Goal: Information Seeking & Learning: Understand process/instructions

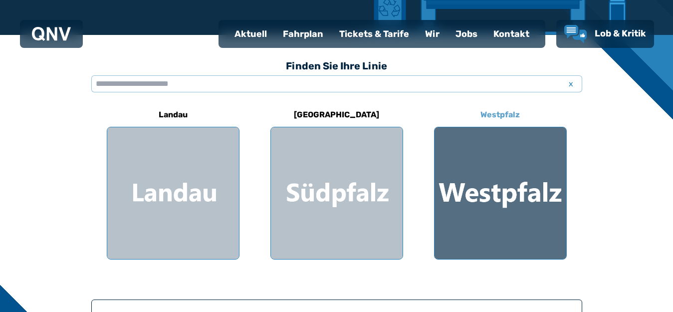
click at [504, 112] on h6 "Westpfalz" at bounding box center [499, 115] width 47 height 16
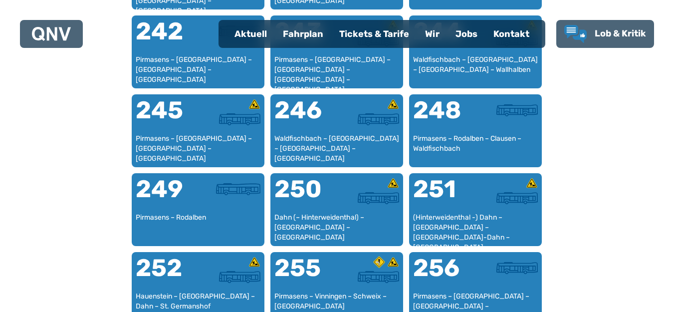
scroll to position [1155, 0]
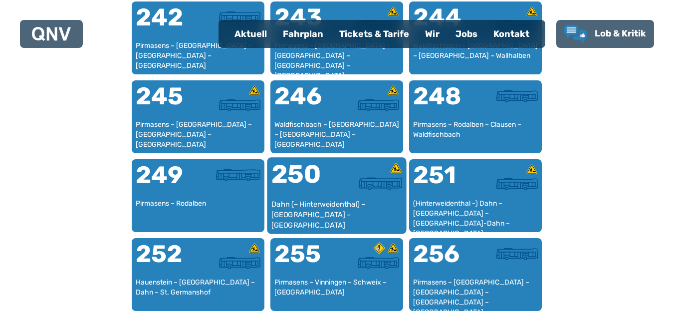
click at [319, 180] on div "250" at bounding box center [303, 180] width 65 height 37
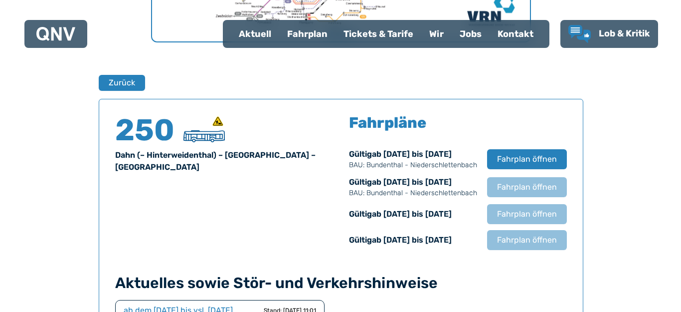
scroll to position [608, 0]
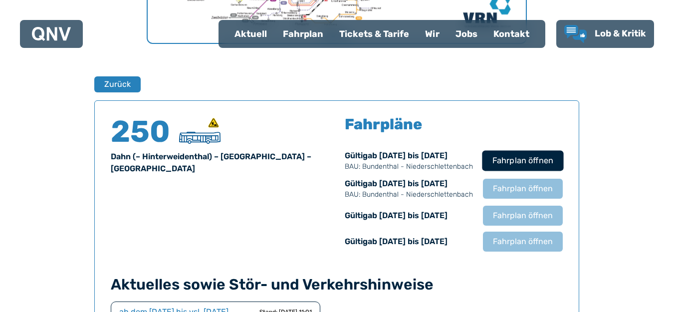
click at [523, 156] on span "Fahrplan öffnen" at bounding box center [522, 161] width 61 height 12
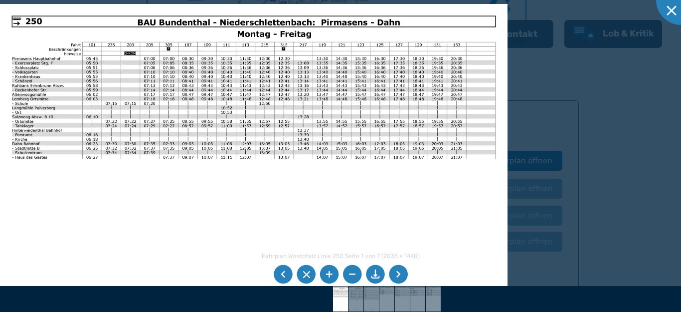
click at [400, 273] on li at bounding box center [398, 274] width 19 height 19
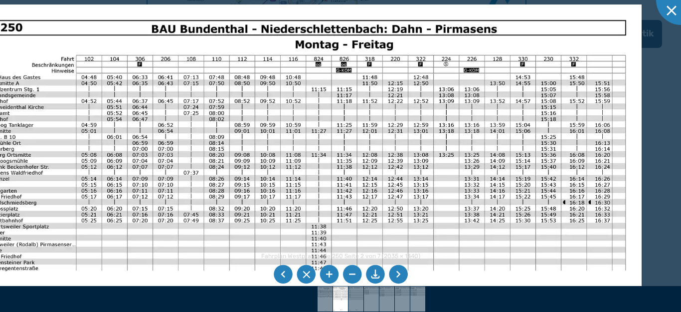
click at [188, 247] on img at bounding box center [304, 243] width 675 height 478
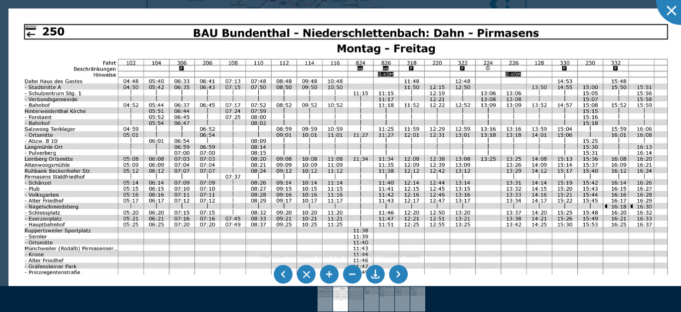
click at [126, 235] on img at bounding box center [345, 247] width 675 height 478
